Goal: Task Accomplishment & Management: Complete application form

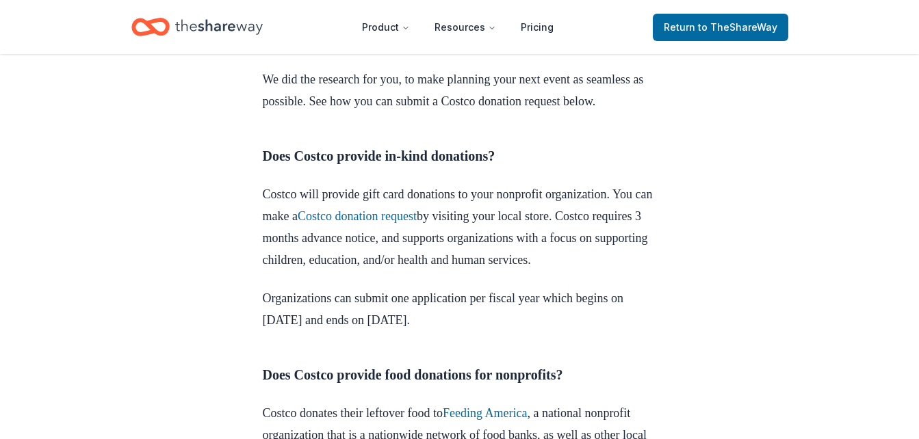
scroll to position [584, 0]
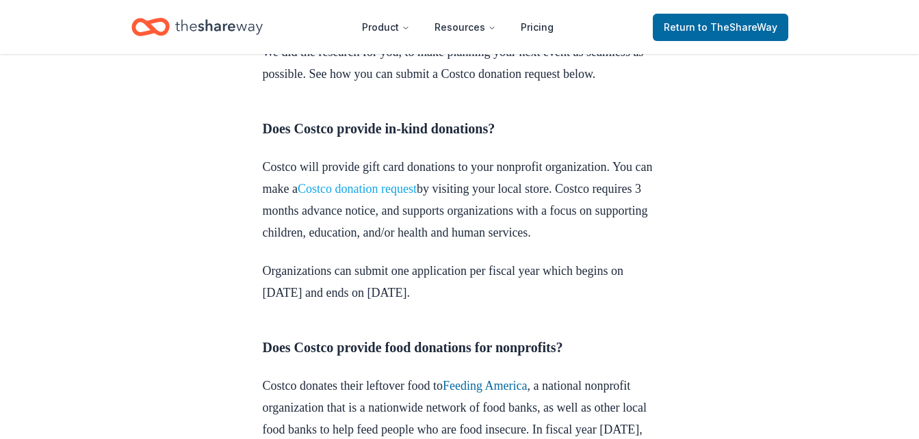
click at [417, 196] on link "Costco donation request" at bounding box center [357, 189] width 119 height 14
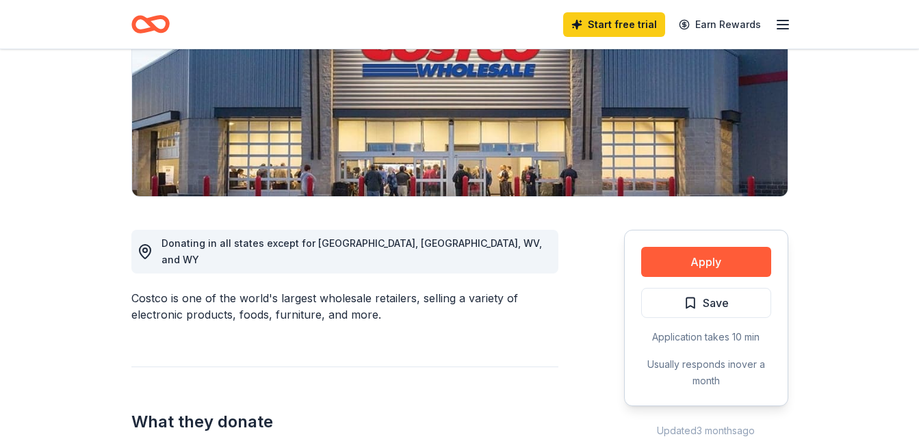
scroll to position [337, 0]
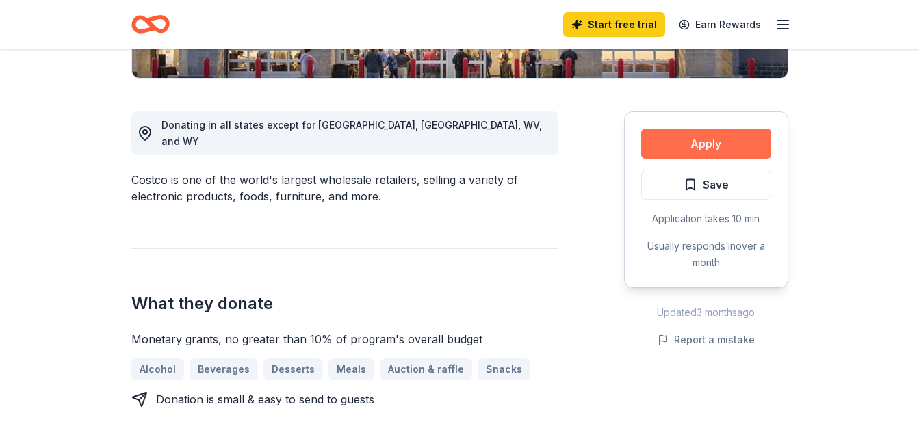
click at [696, 142] on button "Apply" at bounding box center [706, 144] width 130 height 30
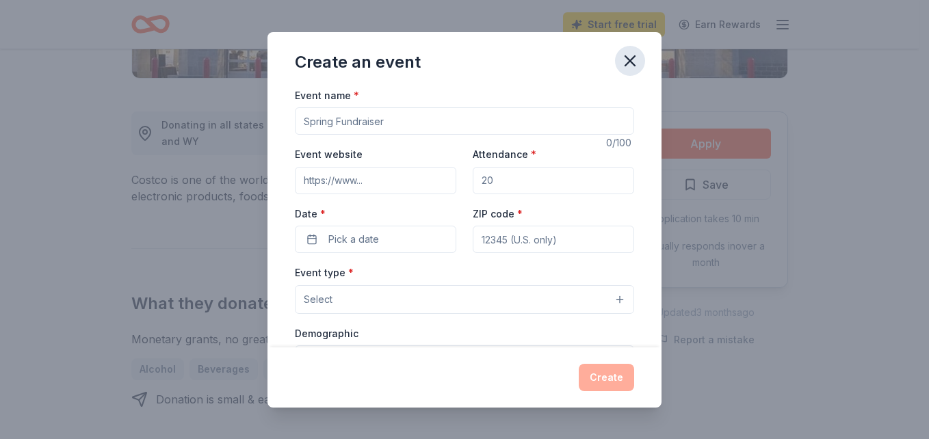
click at [634, 60] on icon "button" at bounding box center [630, 60] width 19 height 19
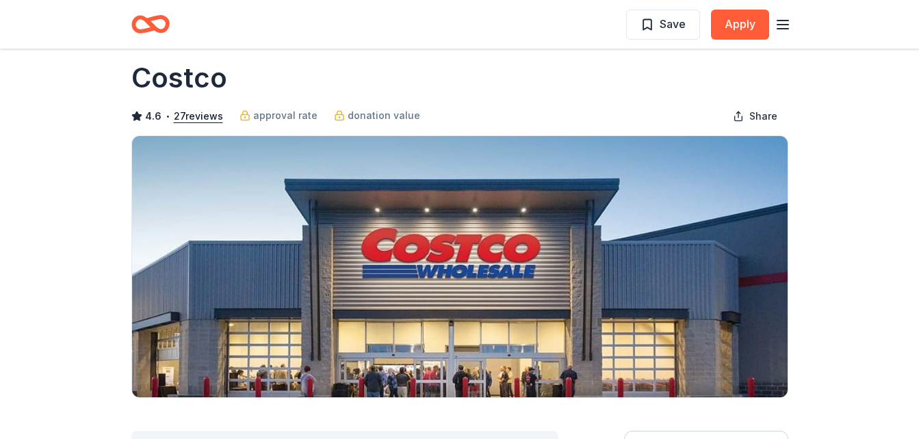
scroll to position [0, 0]
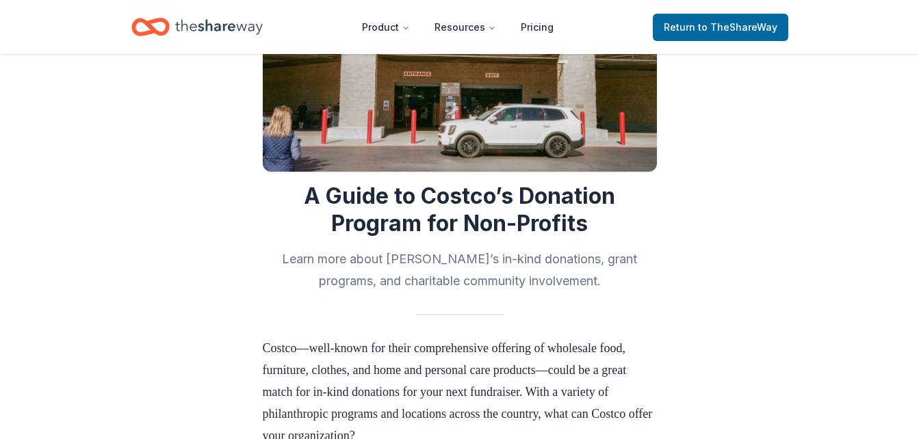
scroll to position [143, 0]
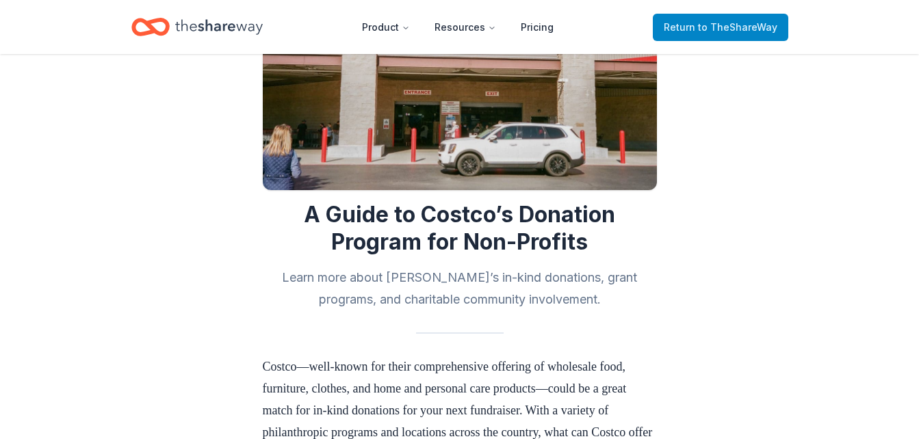
click at [782, 18] on link "Return to TheShareWay" at bounding box center [720, 27] width 135 height 27
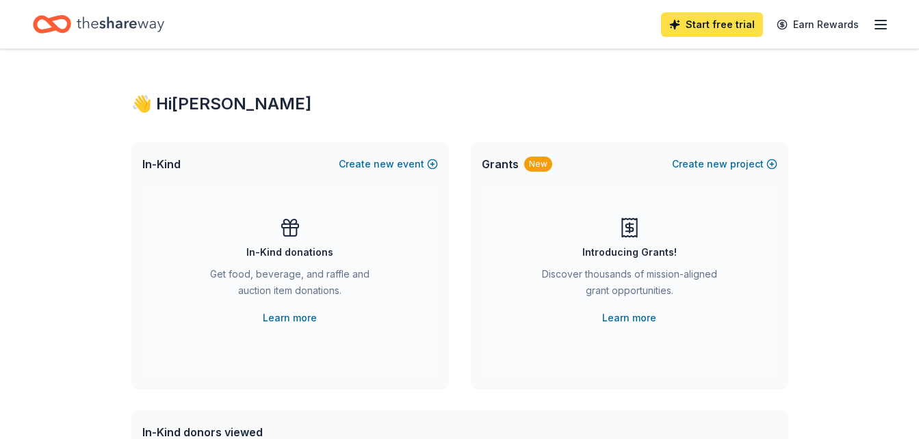
click at [722, 22] on link "Start free trial" at bounding box center [712, 24] width 102 height 25
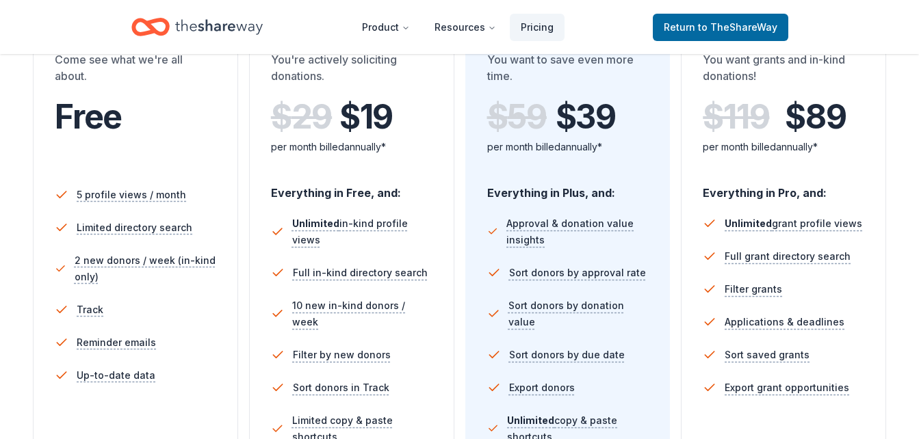
scroll to position [337, 0]
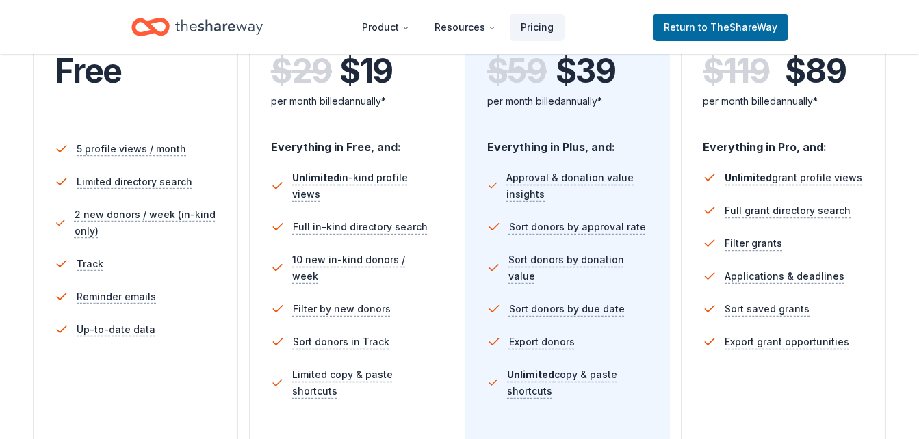
click at [103, 75] on span "Free" at bounding box center [88, 71] width 67 height 40
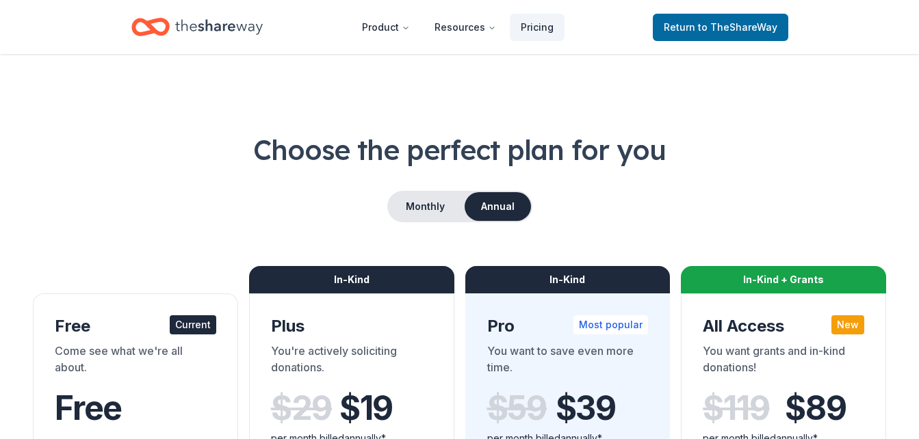
click at [185, 323] on div "Current" at bounding box center [193, 324] width 47 height 19
click at [64, 328] on div "Free Current" at bounding box center [135, 326] width 161 height 22
click at [748, 18] on link "Return to TheShareWay" at bounding box center [720, 27] width 135 height 27
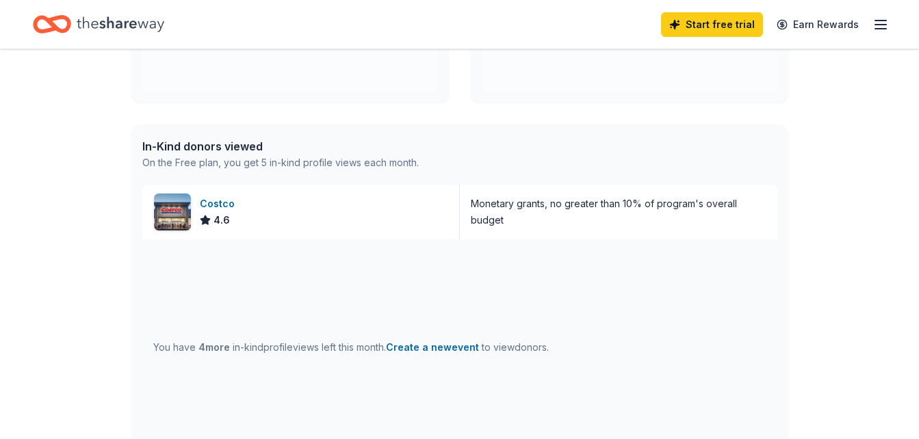
scroll to position [328, 0]
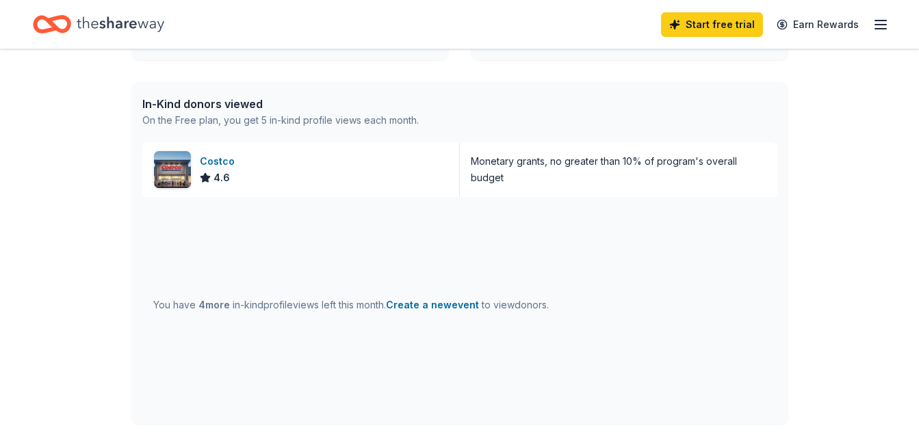
click at [188, 122] on div "On the Free plan, you get 5 in-kind profile views each month." at bounding box center [280, 120] width 276 height 16
click at [184, 166] on img at bounding box center [172, 169] width 37 height 37
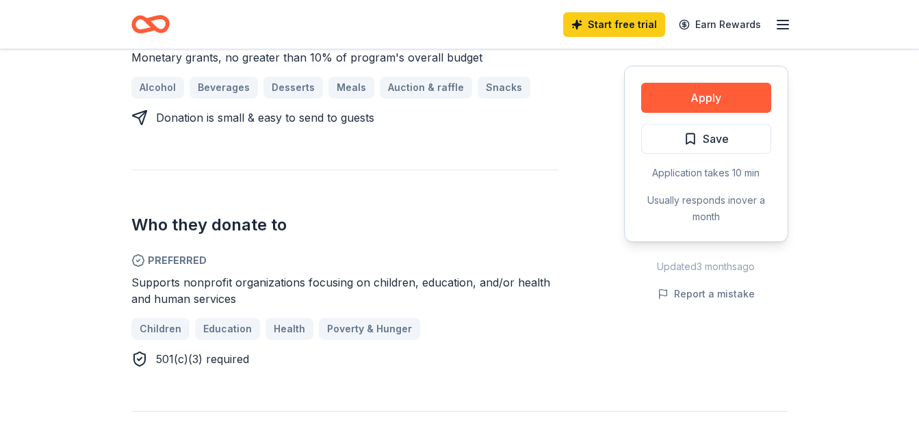
scroll to position [629, 0]
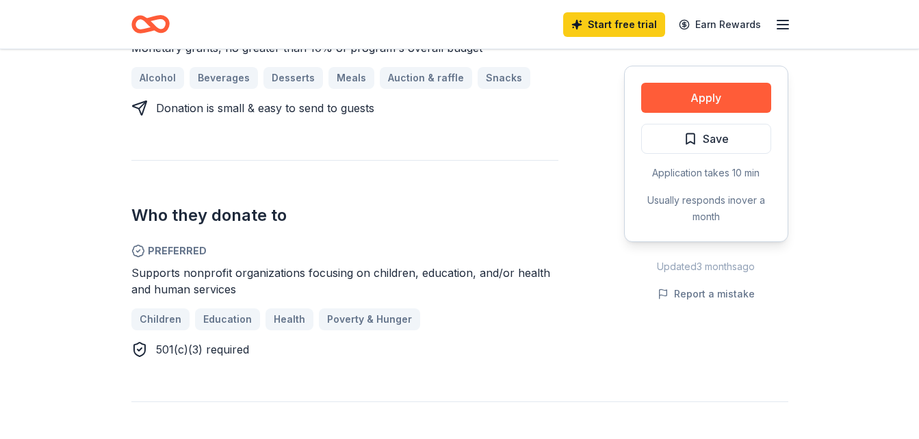
click at [234, 266] on span "Supports nonprofit organizations focusing on children, education, and/or health…" at bounding box center [340, 281] width 419 height 30
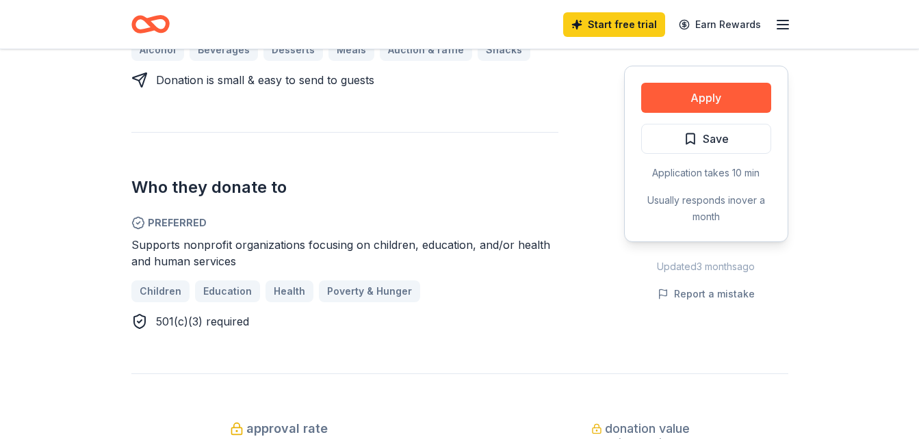
scroll to position [547, 0]
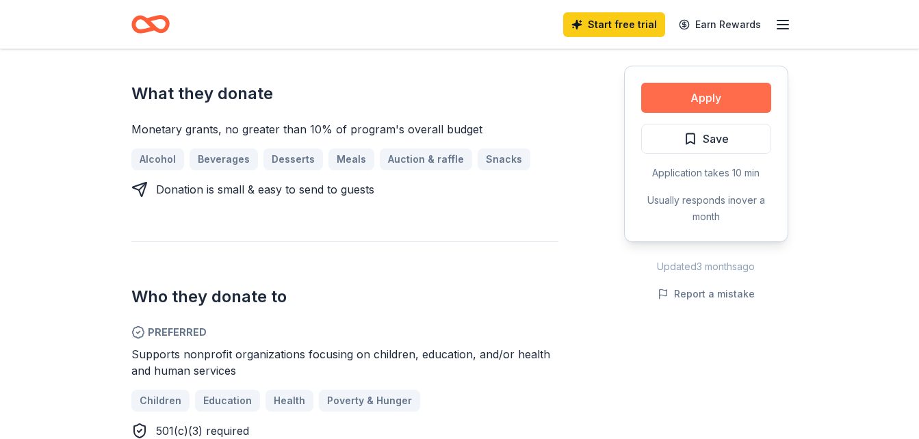
click at [709, 98] on button "Apply" at bounding box center [706, 98] width 130 height 30
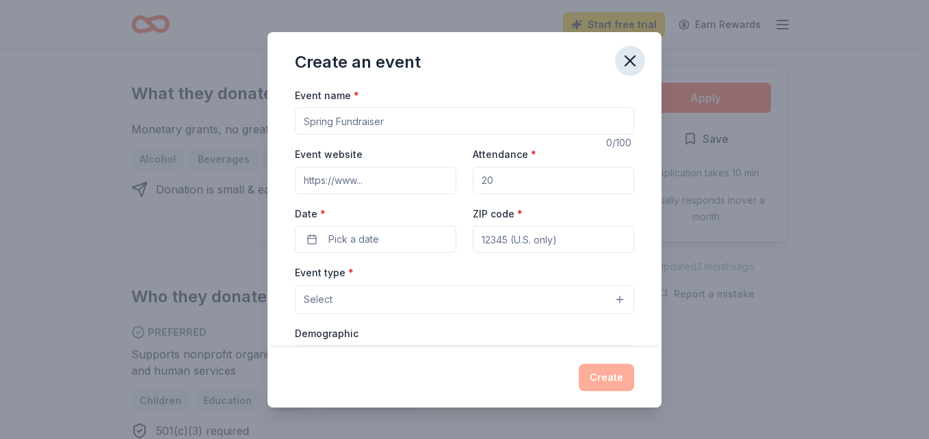
click at [631, 62] on icon "button" at bounding box center [630, 61] width 10 height 10
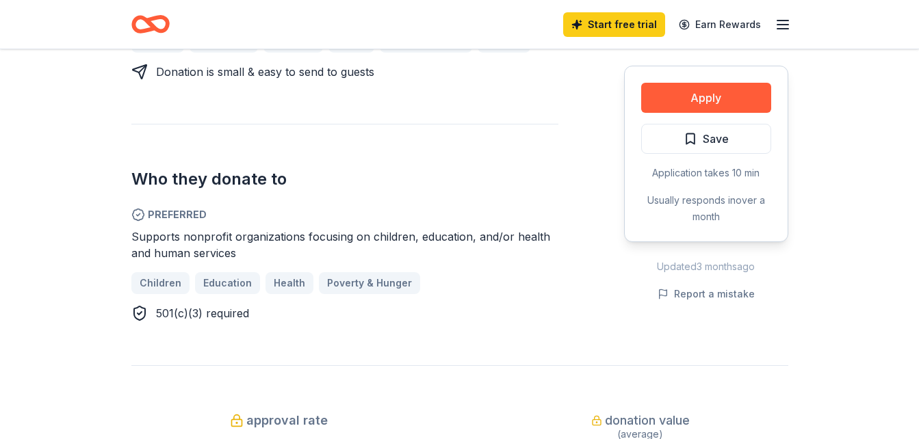
scroll to position [692, 0]
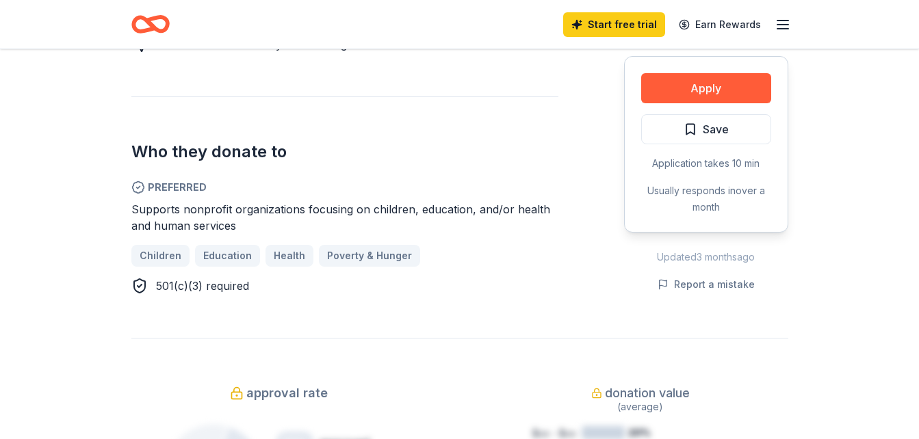
click at [160, 179] on span "Preferred" at bounding box center [344, 187] width 427 height 16
click at [173, 203] on span "Supports nonprofit organizations focusing on children, education, and/or health…" at bounding box center [340, 218] width 419 height 30
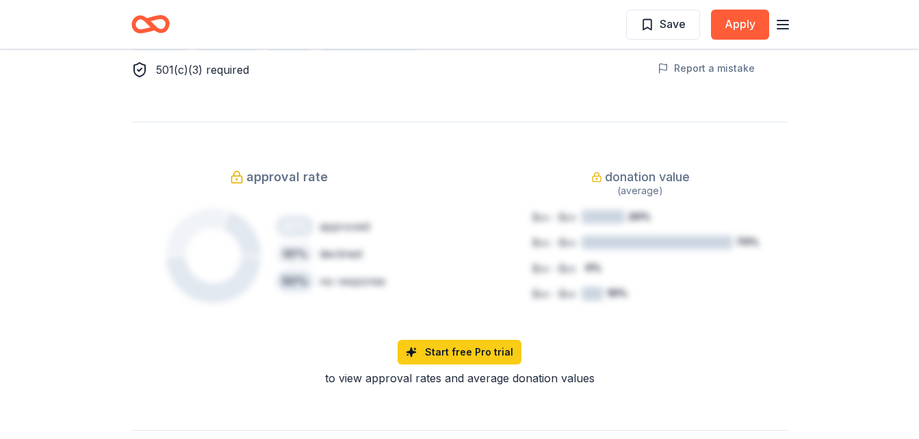
scroll to position [911, 0]
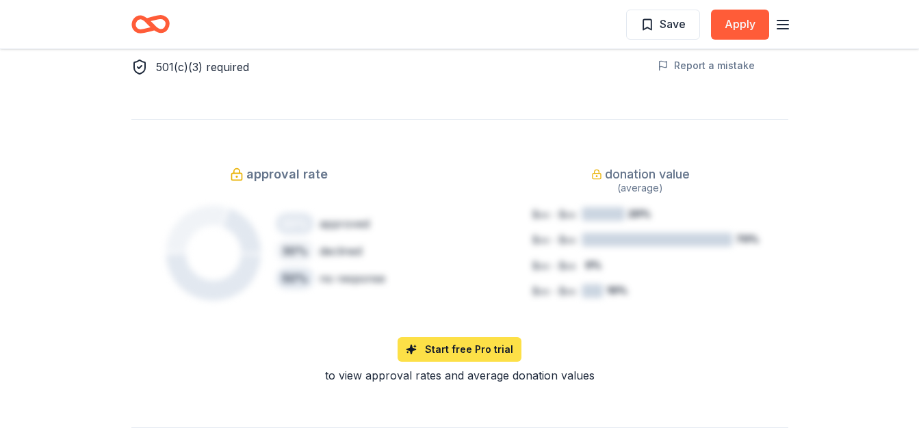
click at [456, 337] on link "Start free Pro trial" at bounding box center [459, 349] width 124 height 25
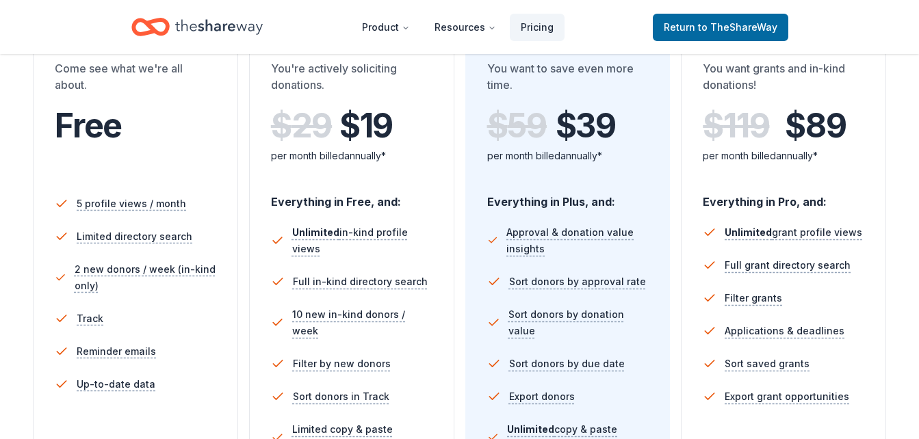
scroll to position [328, 0]
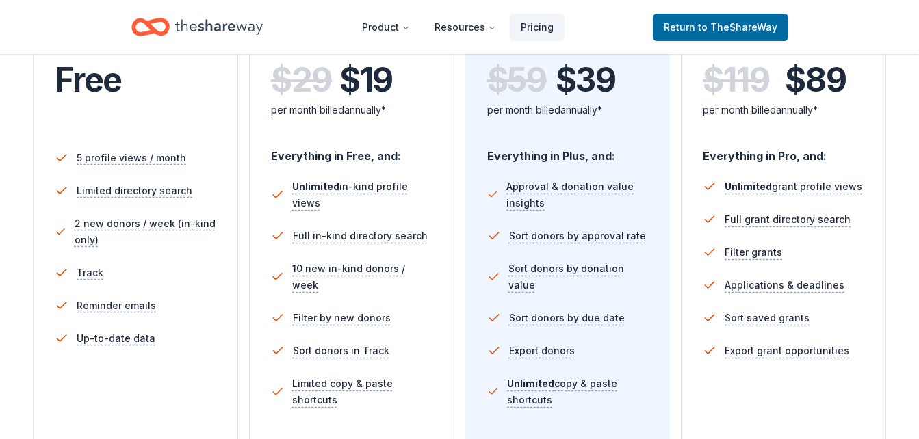
click at [90, 87] on span "Free" at bounding box center [88, 80] width 67 height 40
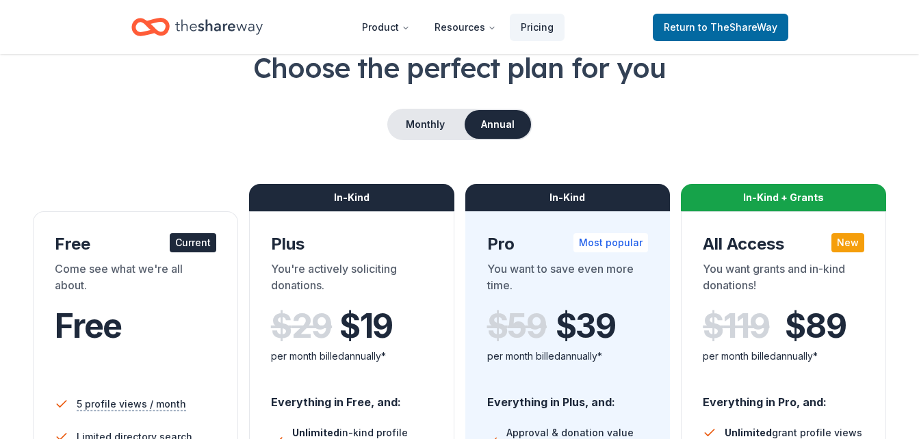
scroll to position [45, 0]
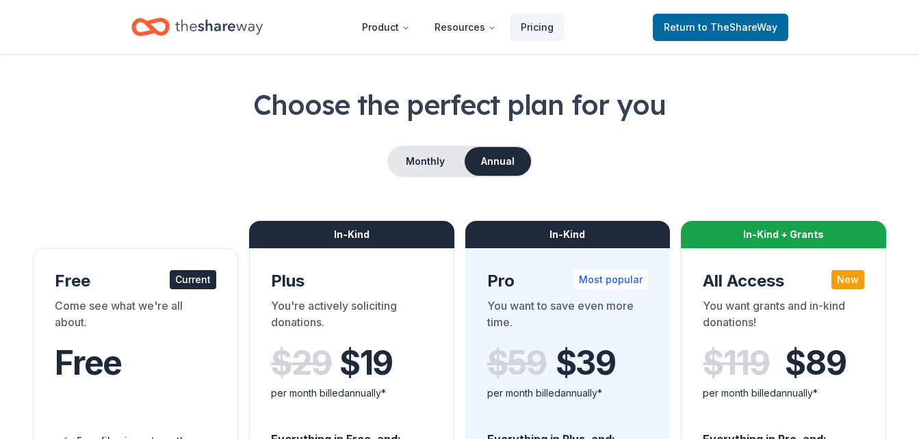
click at [189, 283] on div "Current" at bounding box center [193, 279] width 47 height 19
click at [430, 157] on button "Monthly" at bounding box center [425, 161] width 73 height 29
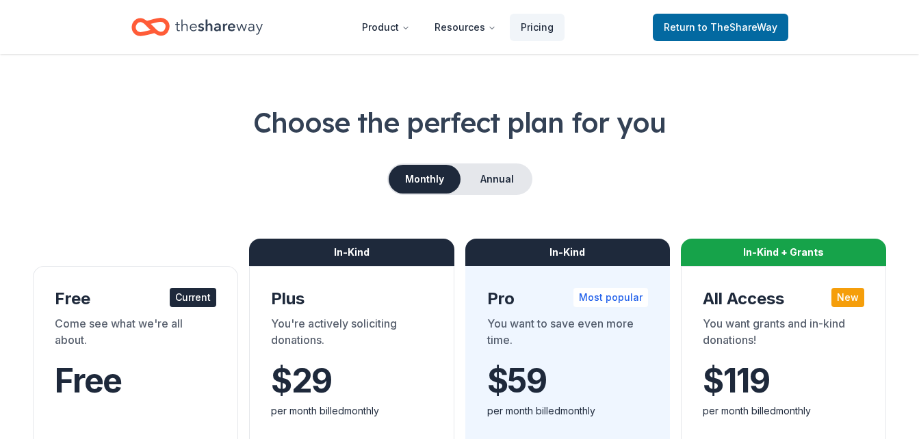
scroll to position [0, 0]
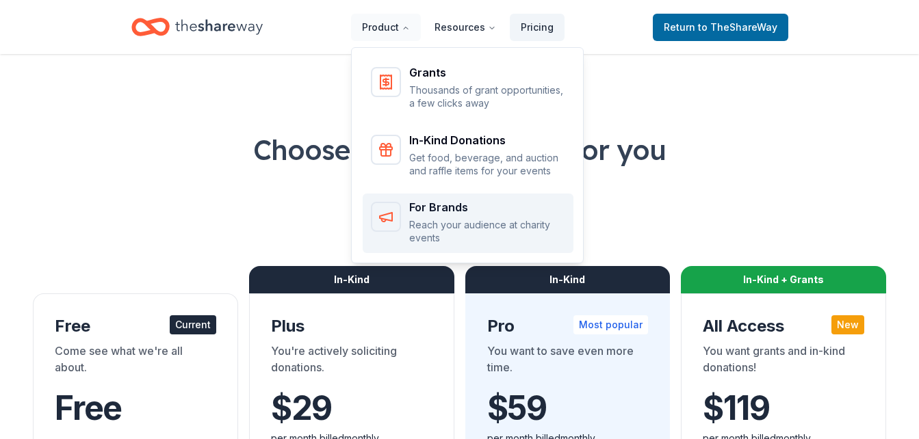
click at [460, 220] on p "Reach your audience at charity events" at bounding box center [487, 231] width 156 height 27
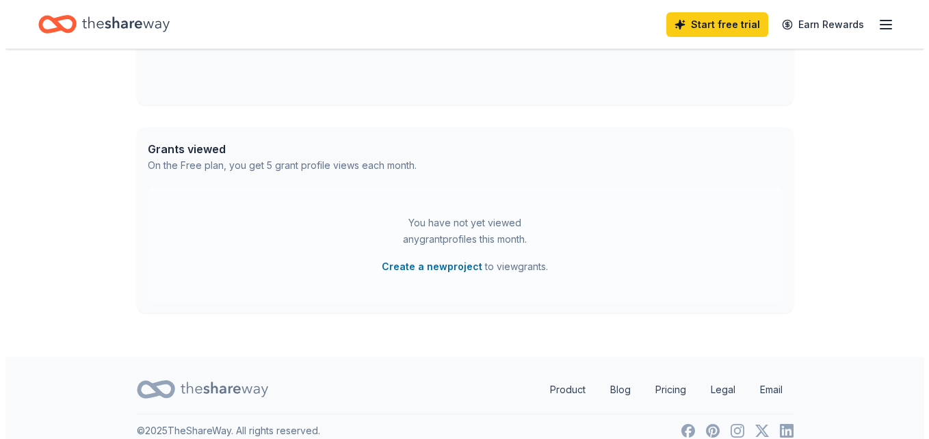
scroll to position [664, 0]
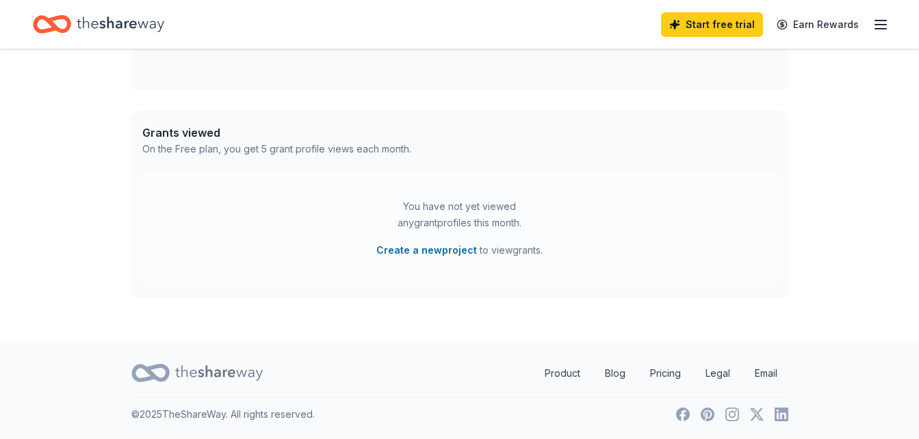
click at [433, 202] on div "You have not yet viewed any grant profiles this month." at bounding box center [459, 214] width 171 height 33
click at [453, 250] on button "Create a new project" at bounding box center [426, 250] width 101 height 16
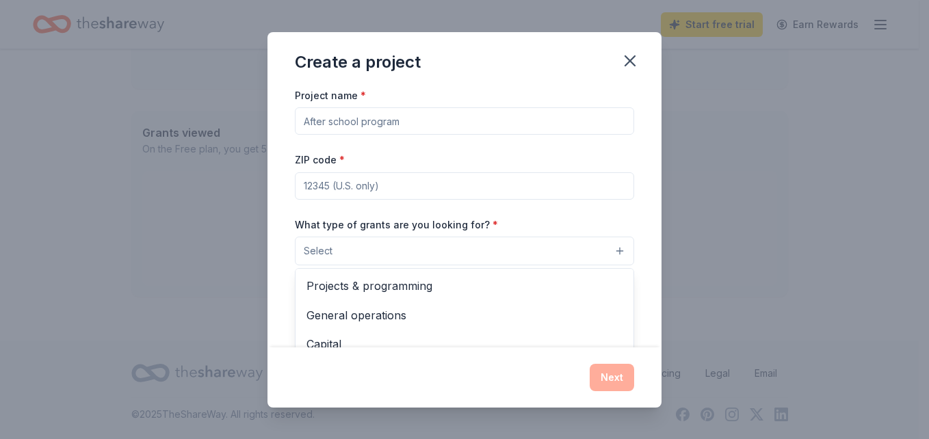
click at [608, 252] on button "Select" at bounding box center [464, 251] width 339 height 29
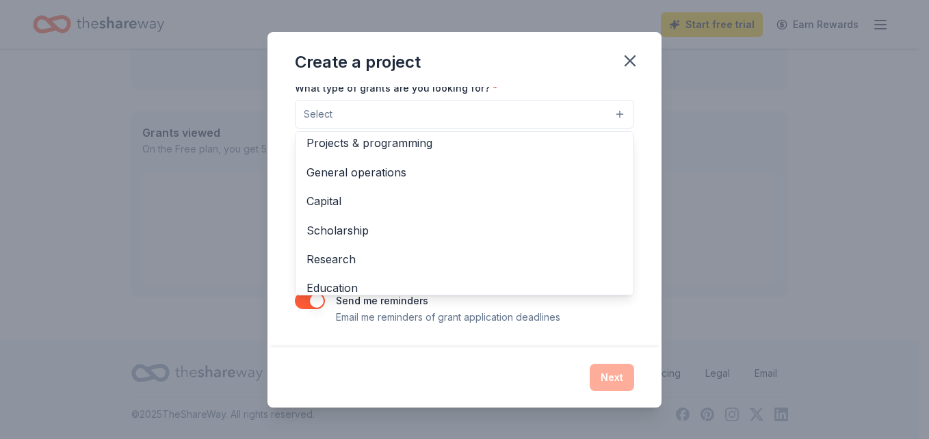
scroll to position [0, 0]
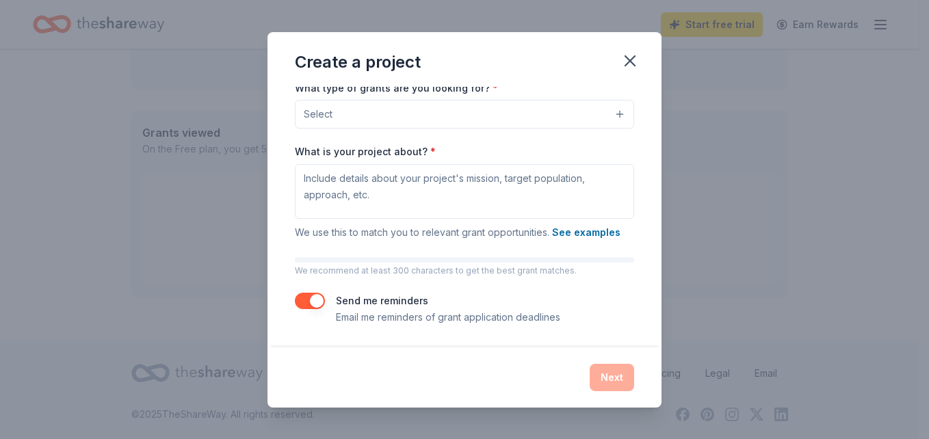
click at [516, 120] on button "Select" at bounding box center [464, 114] width 339 height 29
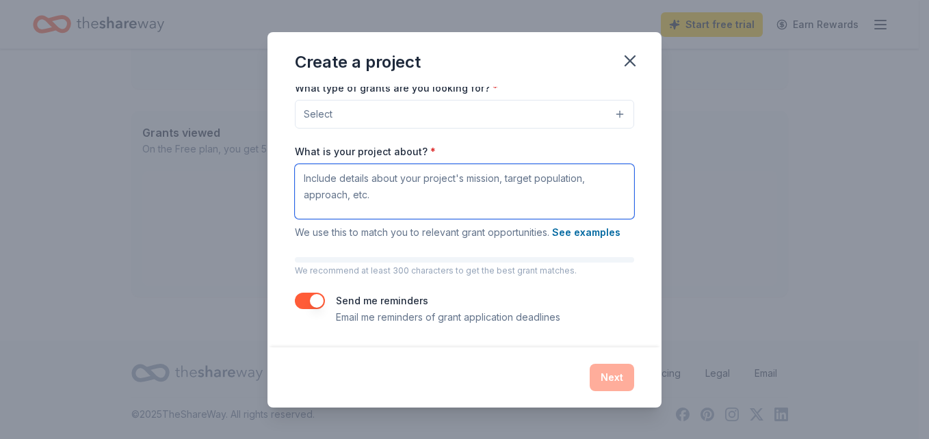
click at [382, 184] on textarea "What is your project about? *" at bounding box center [464, 191] width 339 height 55
type textarea "homeless, children programs, parish pantry, mothers in need"
